Goal: Task Accomplishment & Management: Manage account settings

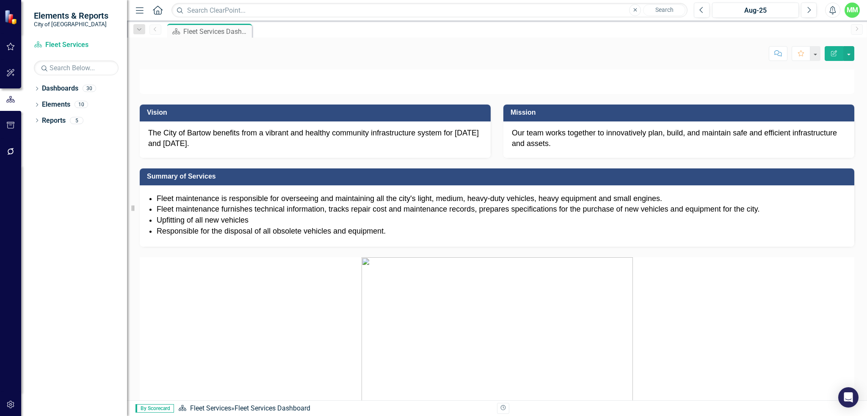
scroll to position [593, 0]
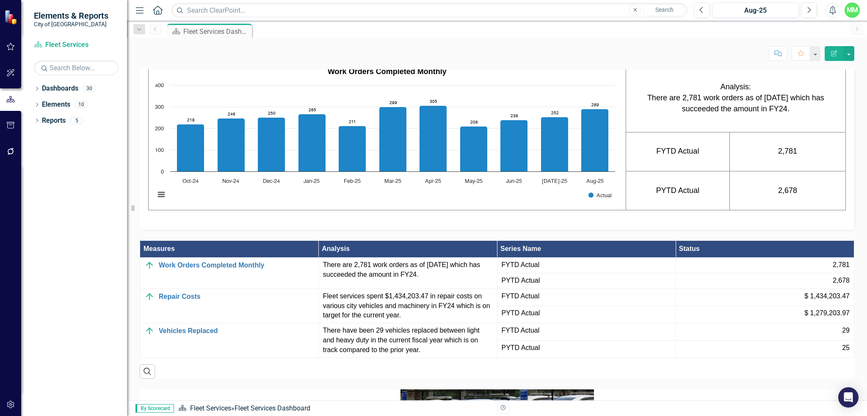
click at [132, 209] on div "Resize" at bounding box center [130, 208] width 7 height 416
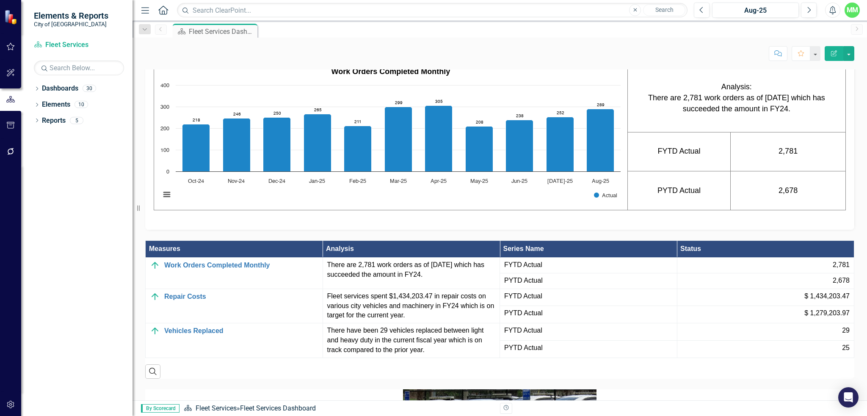
click at [137, 211] on icon "Resize" at bounding box center [140, 208] width 8 height 7
click at [138, 207] on icon at bounding box center [138, 208] width 3 height 6
click at [177, 208] on rect "Interactive chart" at bounding box center [390, 144] width 469 height 127
click at [169, 201] on button "View chart menu, Chart" at bounding box center [167, 195] width 12 height 12
click at [848, 52] on button "button" at bounding box center [848, 53] width 11 height 15
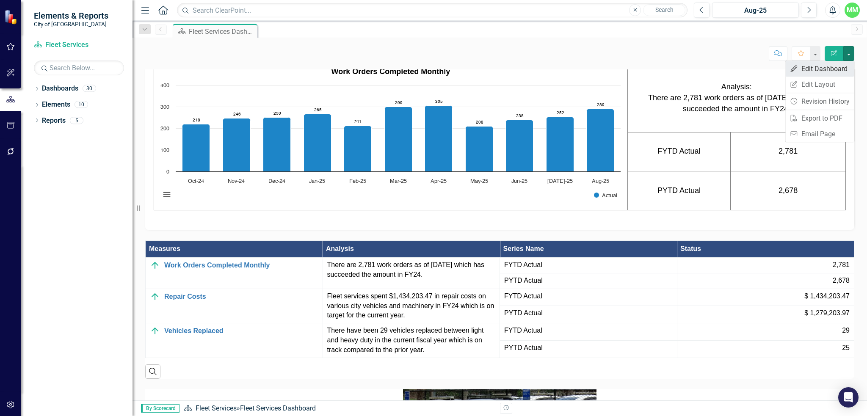
click at [811, 71] on link "Edit Edit Dashboard" at bounding box center [819, 69] width 69 height 16
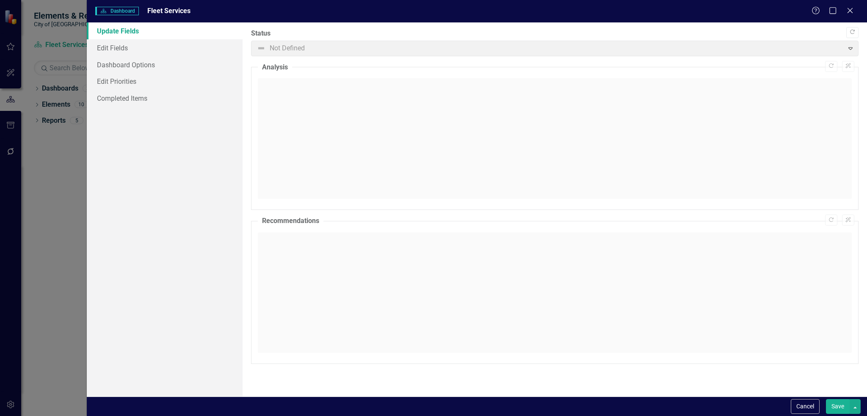
click at [853, 51] on span "Not Defined Expand" at bounding box center [554, 49] width 607 height 16
click at [846, 44] on span "Not Defined Expand" at bounding box center [554, 49] width 607 height 16
click at [848, 47] on span "Not Defined Expand" at bounding box center [554, 49] width 607 height 16
click at [110, 50] on link "Edit Fields" at bounding box center [165, 47] width 156 height 17
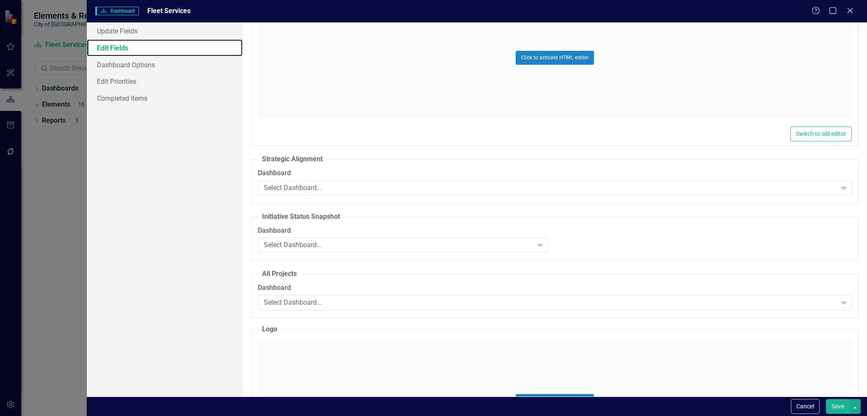
scroll to position [169, 0]
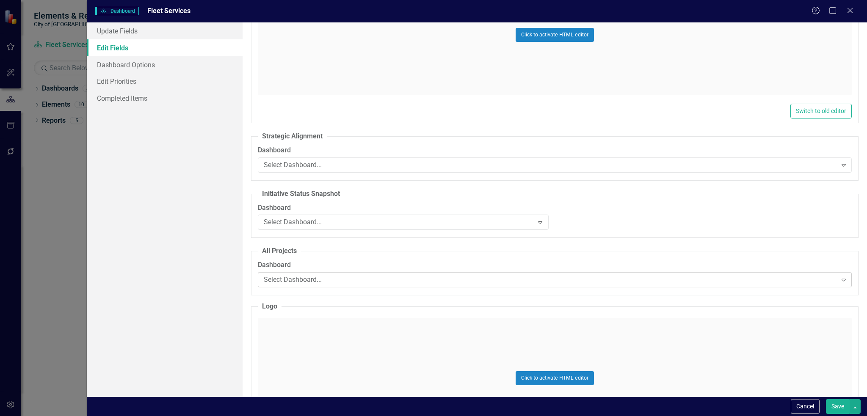
click at [839, 280] on icon "Expand" at bounding box center [843, 279] width 8 height 7
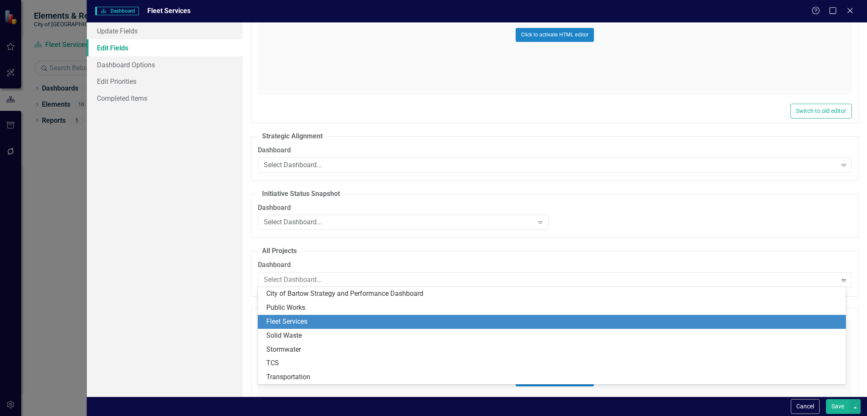
click at [299, 315] on div "Fleet Services" at bounding box center [552, 322] width 588 height 14
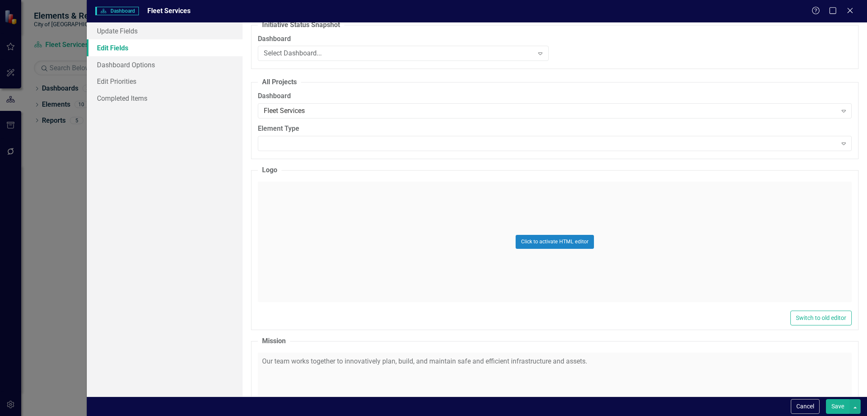
scroll to position [339, 0]
click at [839, 140] on icon "Expand" at bounding box center [843, 143] width 8 height 7
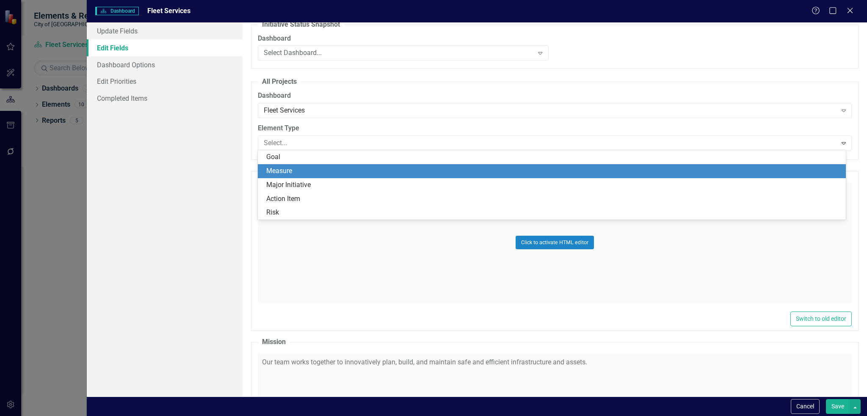
click at [496, 176] on div "Measure" at bounding box center [552, 171] width 588 height 14
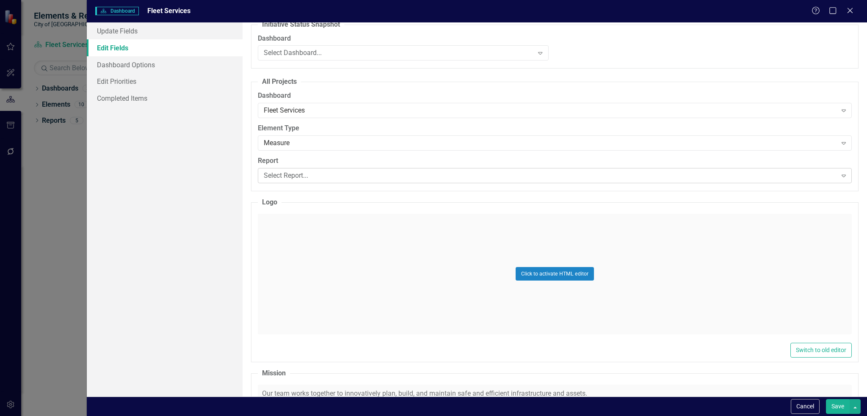
click at [840, 174] on icon "Expand" at bounding box center [843, 175] width 8 height 7
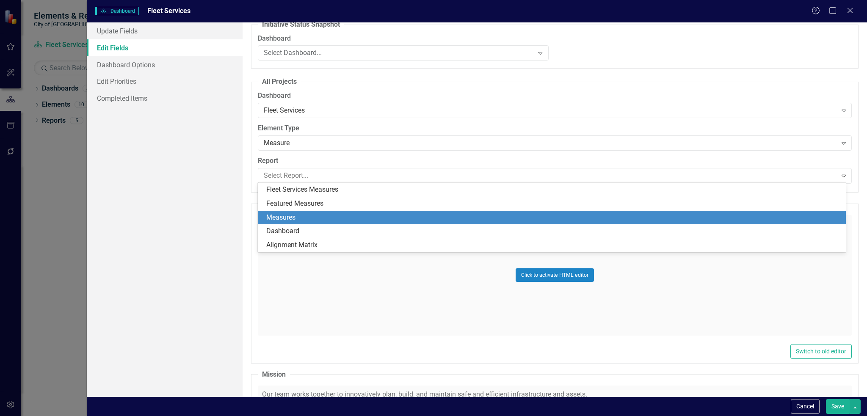
click at [278, 216] on div "Measures" at bounding box center [553, 218] width 574 height 10
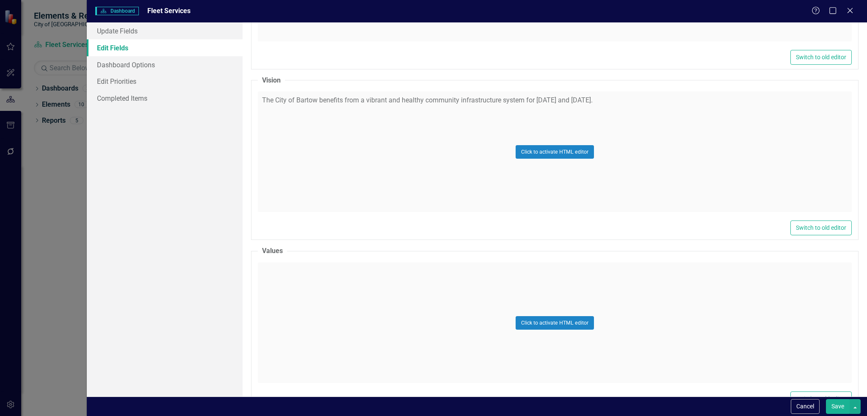
scroll to position [974, 0]
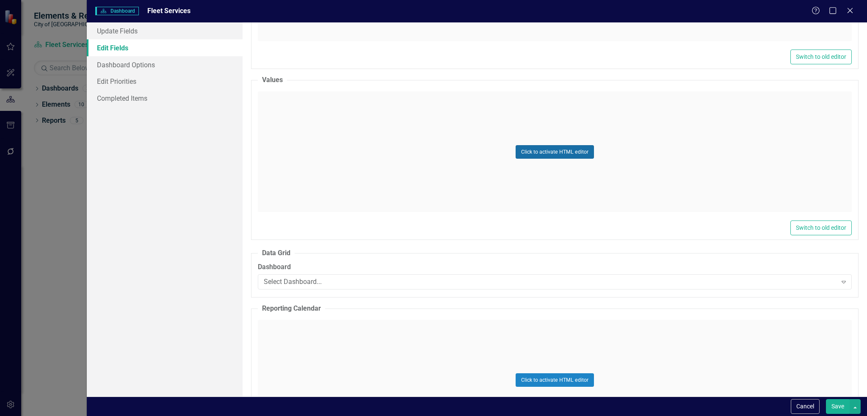
click at [550, 150] on button "Click to activate HTML editor" at bounding box center [555, 152] width 78 height 14
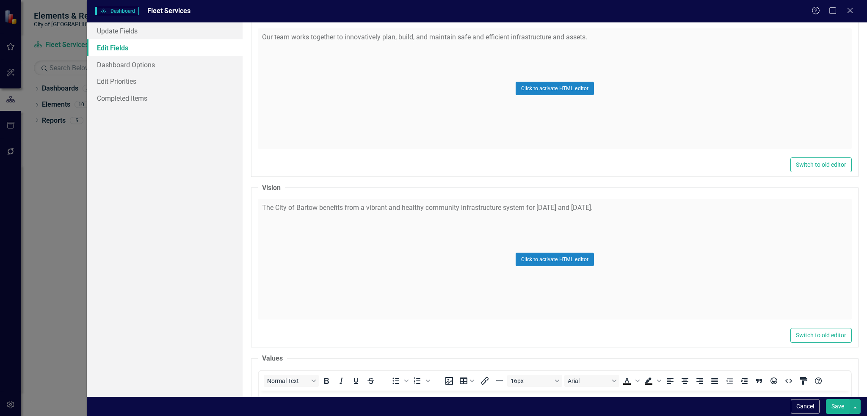
scroll to position [677, 0]
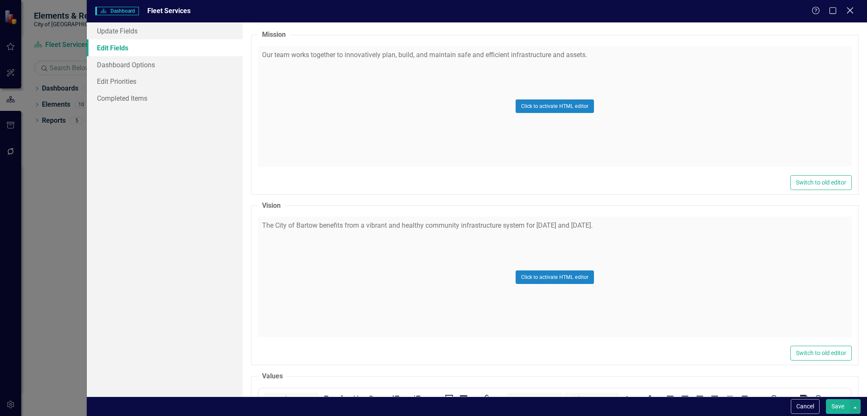
click at [848, 15] on div "Close" at bounding box center [849, 11] width 11 height 11
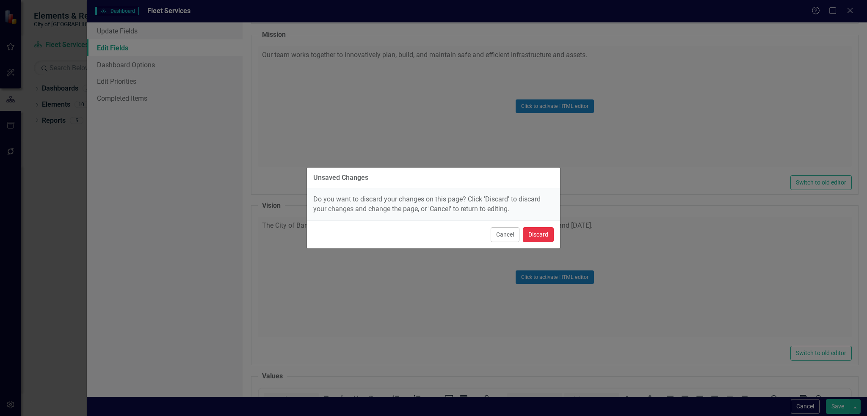
click at [543, 236] on button "Discard" at bounding box center [538, 234] width 31 height 15
